Goal: Transaction & Acquisition: Purchase product/service

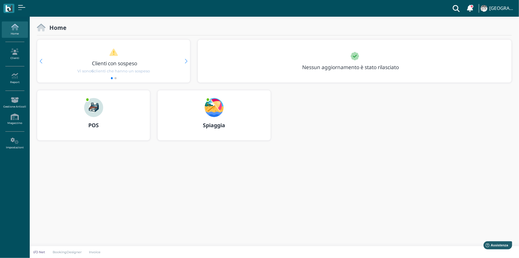
click at [95, 119] on div "POS" at bounding box center [93, 125] width 113 height 17
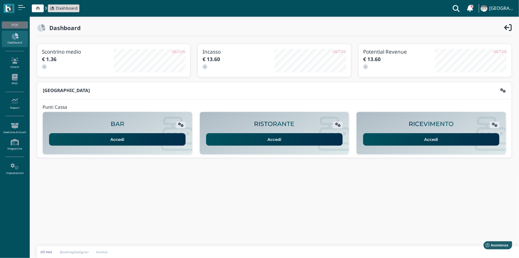
click at [409, 140] on link "Accedi" at bounding box center [431, 139] width 136 height 12
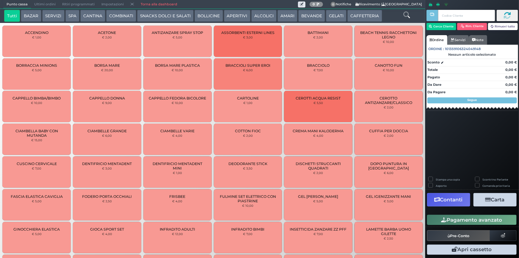
click at [362, 13] on button "CAFFETTERIA" at bounding box center [364, 16] width 34 height 12
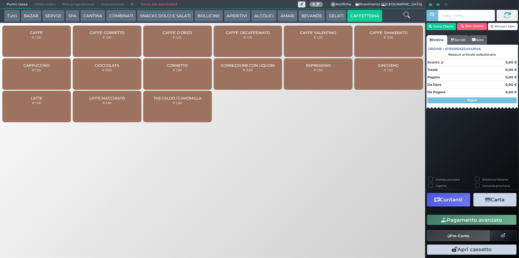
click at [46, 43] on div "CAFFE' € 1,20" at bounding box center [36, 41] width 68 height 31
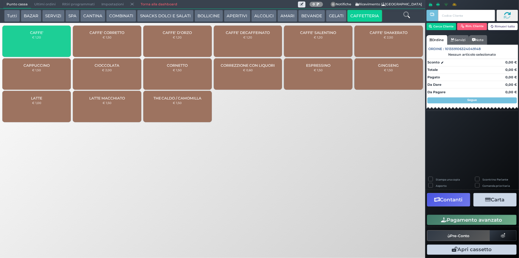
click at [46, 43] on div "CAFFE' € 1,20" at bounding box center [36, 41] width 68 height 31
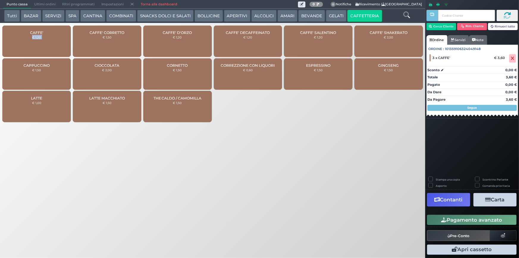
click at [461, 222] on button "Pagamento avanzato" at bounding box center [472, 219] width 90 height 10
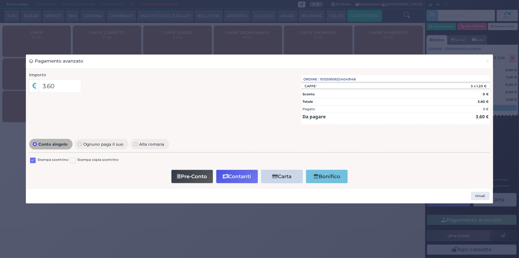
click at [33, 161] on label at bounding box center [33, 160] width 6 height 6
click at [0, 0] on input "checkbox" at bounding box center [0, 0] width 0 height 0
click at [241, 176] on button "Contanti" at bounding box center [237, 175] width 42 height 13
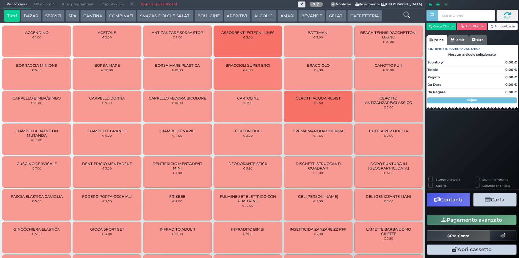
click at [39, 4] on span "Ultimi ordini" at bounding box center [45, 4] width 28 height 8
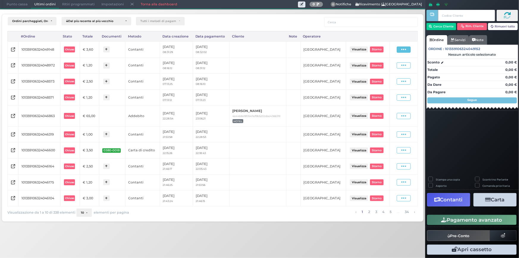
click at [409, 50] on span at bounding box center [404, 49] width 14 height 6
click at [392, 66] on span "Ristampa Pre-Conto" at bounding box center [391, 67] width 24 height 10
click at [12, 1] on span "Punto cassa" at bounding box center [17, 4] width 28 height 8
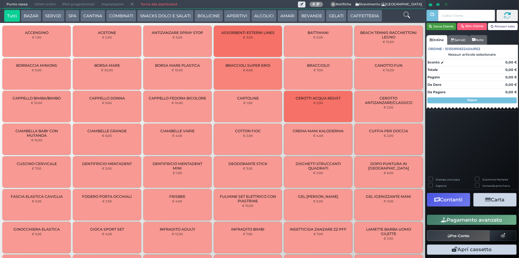
click at [442, 28] on button "Cerca Cliente" at bounding box center [441, 26] width 30 height 7
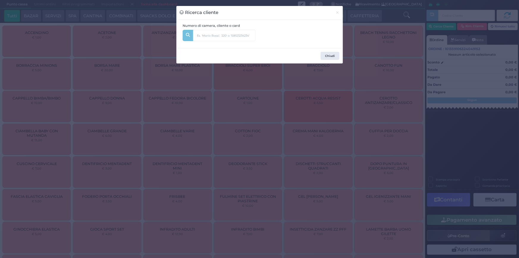
click at [204, 41] on div "Numero di camera, cliente o card" at bounding box center [219, 33] width 79 height 21
click at [208, 34] on input "text" at bounding box center [224, 35] width 62 height 11
type input "501"
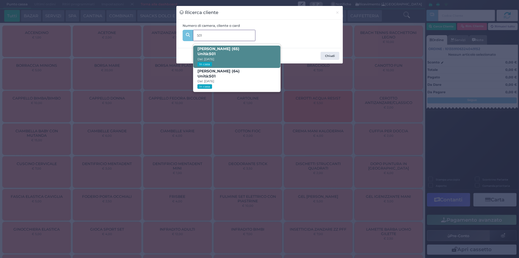
click at [226, 56] on span "[PERSON_NAME] (65) Unità: 501 Dal: [DATE] In casa" at bounding box center [236, 56] width 87 height 22
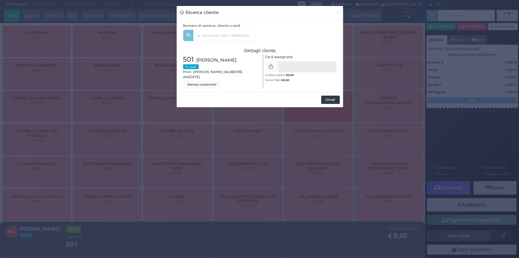
click at [335, 99] on button "Chiudi" at bounding box center [330, 99] width 19 height 8
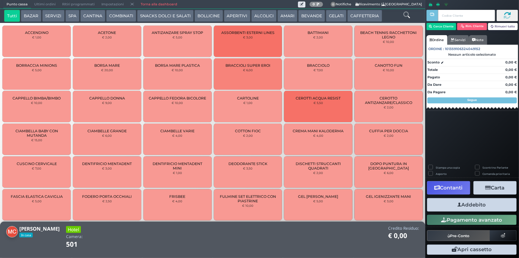
click at [49, 18] on button "SERVIZI" at bounding box center [53, 16] width 22 height 12
